Goal: Transaction & Acquisition: Purchase product/service

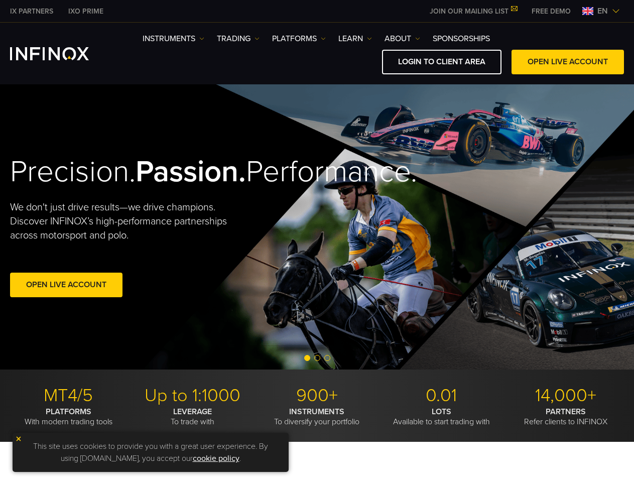
click at [317, 241] on div "Precision. Passion. Performance. We don't just drive results—we drive champions…" at bounding box center [317, 226] width 634 height 285
click at [601, 11] on span "en" at bounding box center [602, 11] width 19 height 12
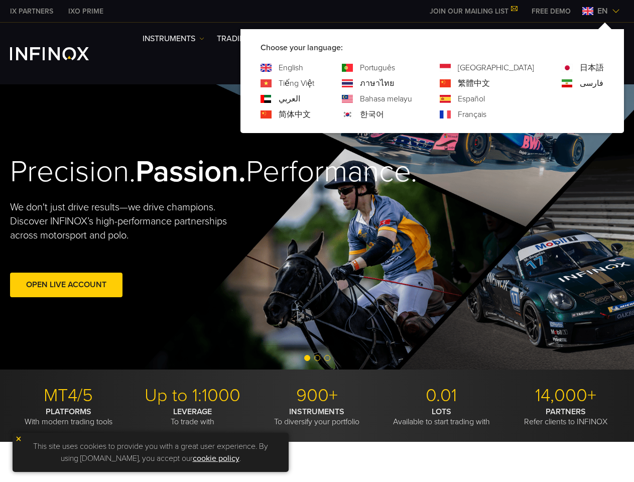
click at [317, 227] on div "Precision. Passion. Performance. We don't just drive results—we drive champions…" at bounding box center [317, 226] width 634 height 285
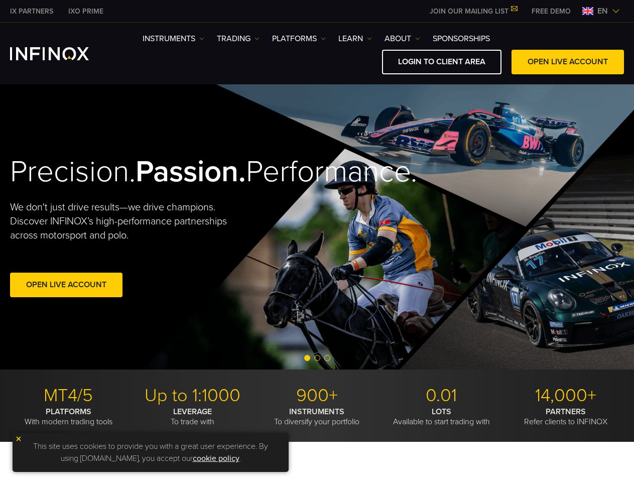
click at [148, 301] on div "Open Live Account" at bounding box center [148, 287] width 276 height 28
click at [317, 358] on span "Go to slide 2" at bounding box center [317, 358] width 6 height 6
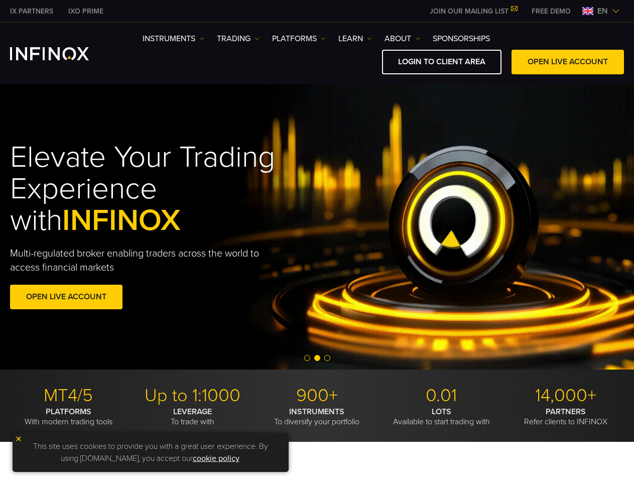
click at [307, 358] on span "Go to slide 1" at bounding box center [307, 358] width 6 height 6
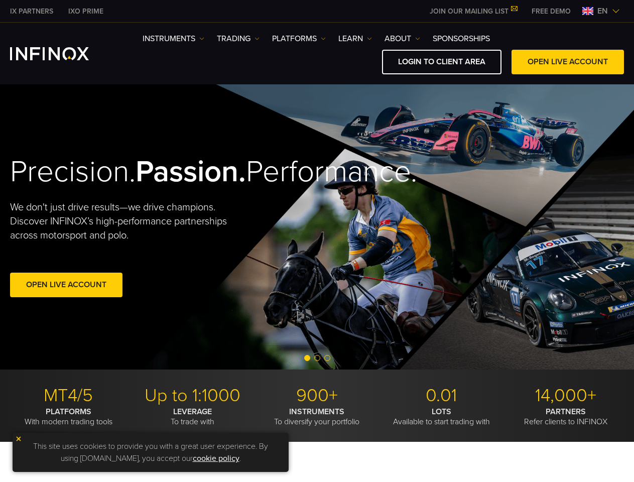
click at [317, 358] on span "Go to slide 2" at bounding box center [317, 358] width 6 height 6
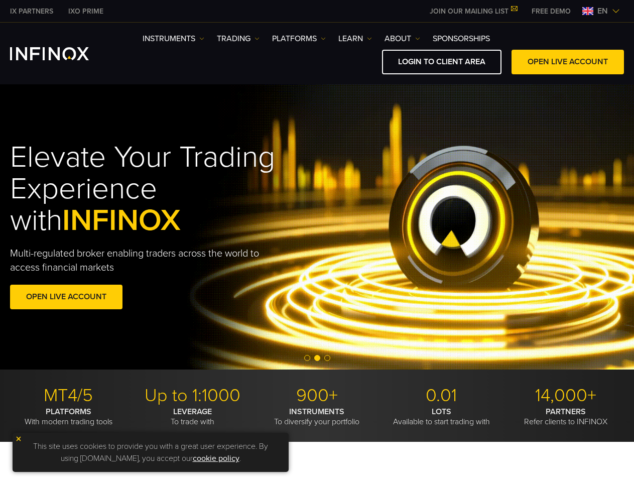
click at [327, 358] on span "Go to slide 3" at bounding box center [327, 358] width 6 height 6
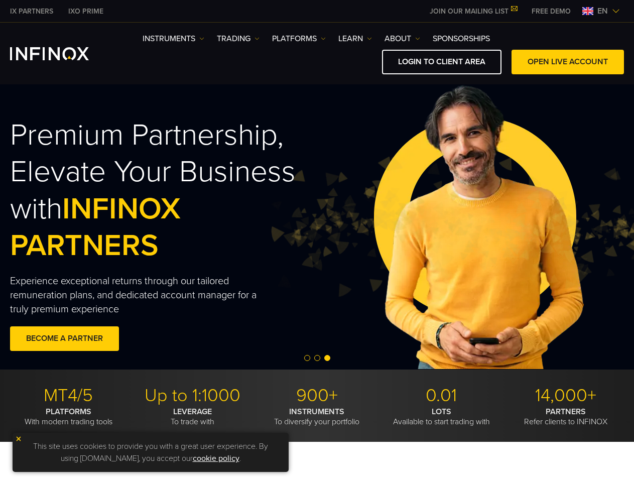
click at [19, 439] on img at bounding box center [18, 438] width 7 height 7
